Goal: Task Accomplishment & Management: Use online tool/utility

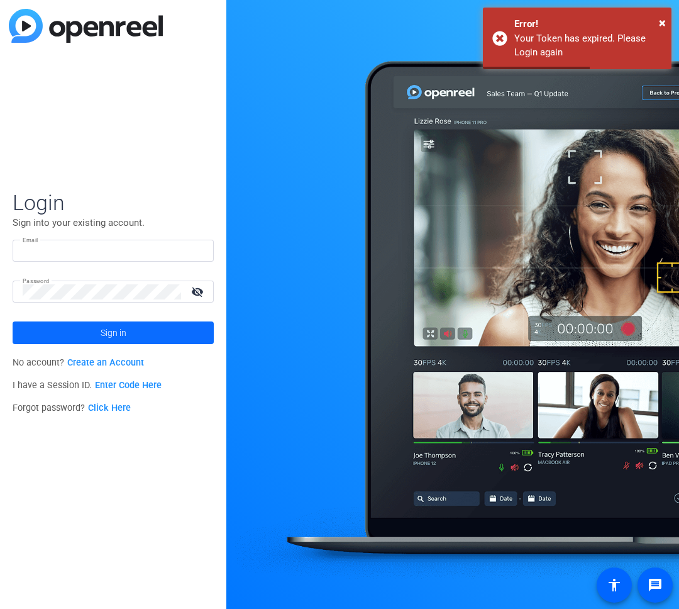
type input "[PERSON_NAME][EMAIL_ADDRESS][PERSON_NAME][DOMAIN_NAME]"
click at [121, 335] on span "Sign in" at bounding box center [114, 332] width 26 height 31
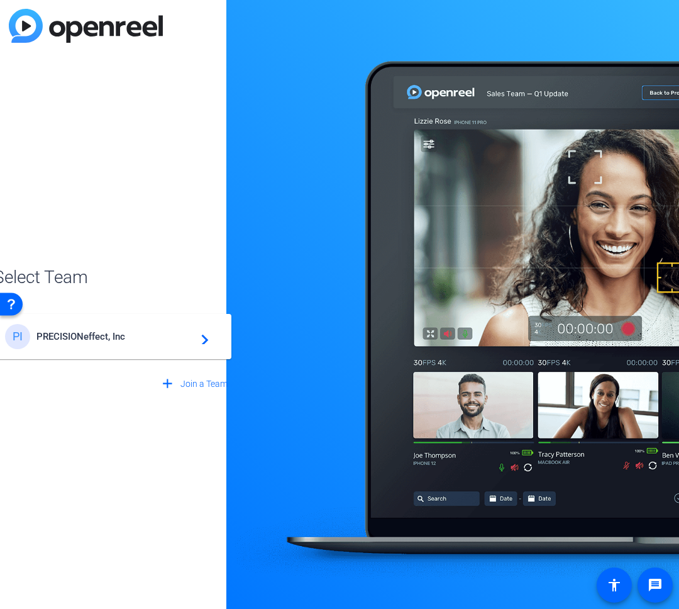
click at [171, 336] on span "PRECISIONeffect, Inc" at bounding box center [114, 336] width 157 height 11
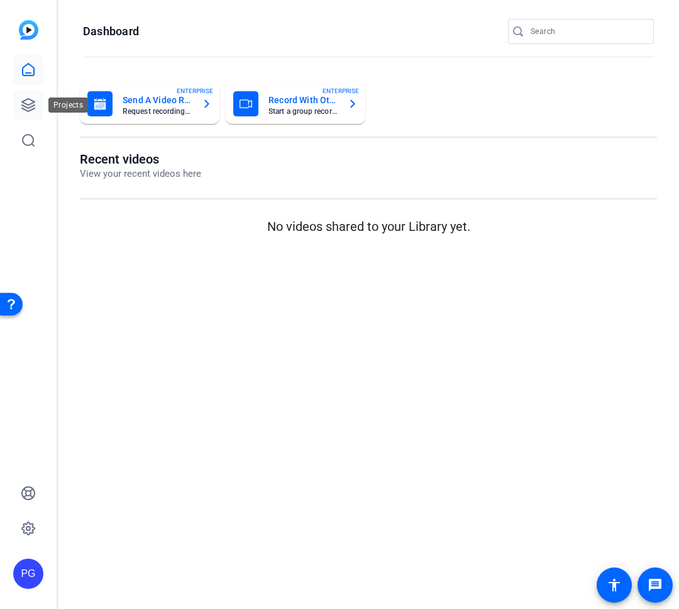
click at [28, 109] on icon at bounding box center [28, 105] width 15 height 15
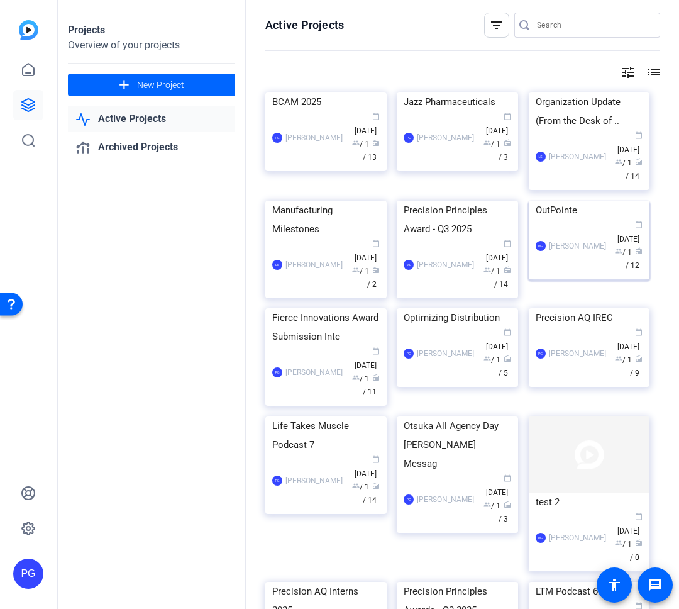
click at [570, 201] on img at bounding box center [589, 201] width 121 height 0
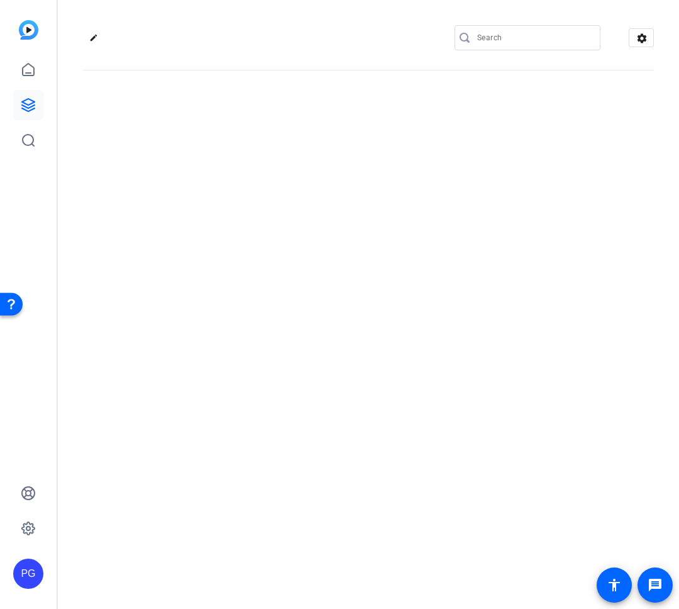
click at [570, 289] on div "edit settings" at bounding box center [369, 304] width 622 height 609
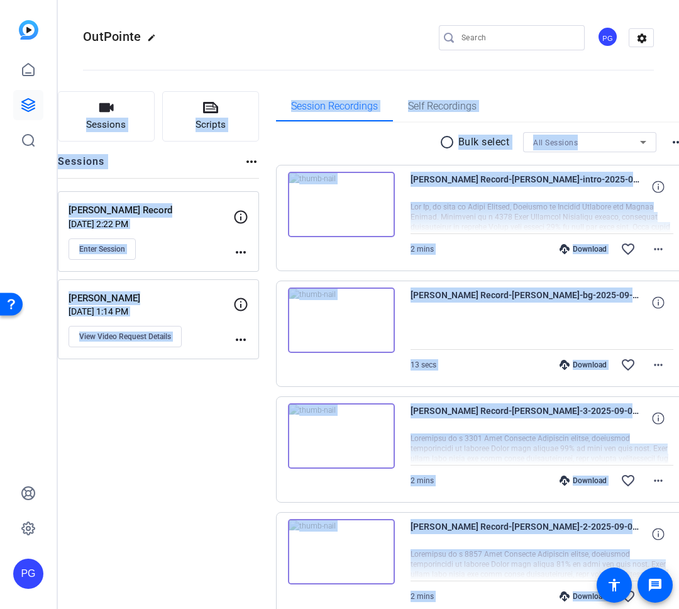
click at [438, 266] on div "[PERSON_NAME] Record-[PERSON_NAME]-intro-2025-09-04-13-29-12-881-0 2 mins Downl…" at bounding box center [481, 218] width 410 height 106
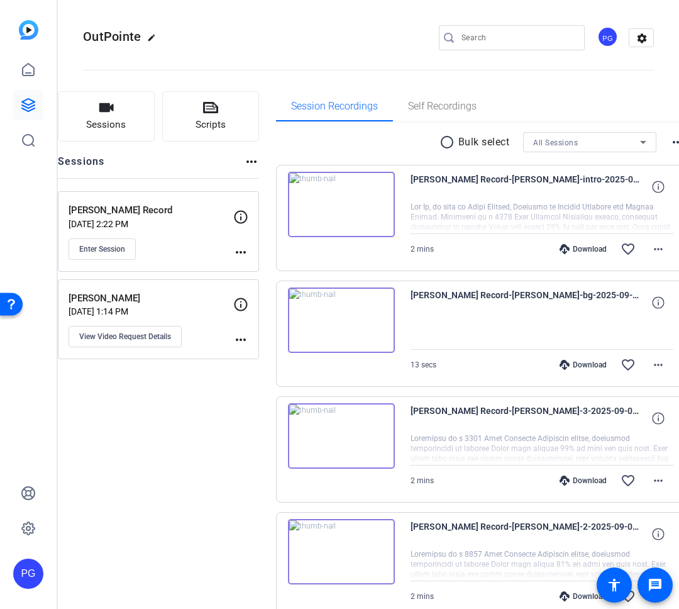
click at [344, 204] on img at bounding box center [341, 204] width 107 height 65
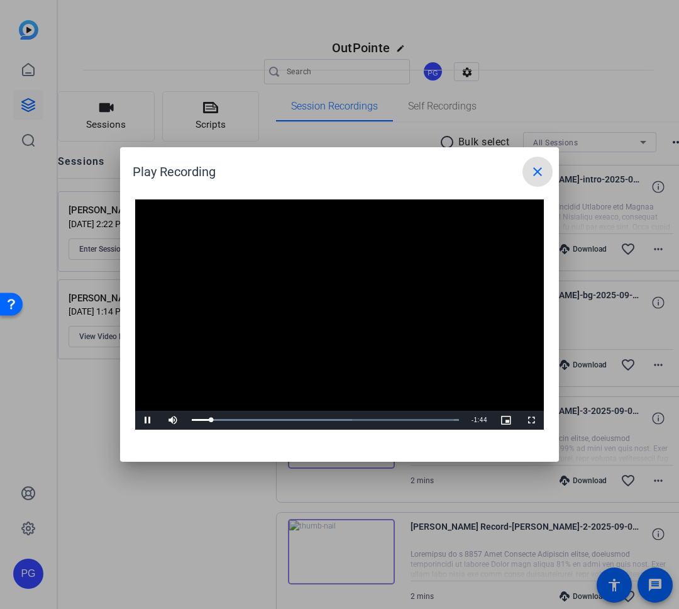
click at [533, 172] on mat-icon "close" at bounding box center [537, 171] width 15 height 15
